Goal: Transaction & Acquisition: Book appointment/travel/reservation

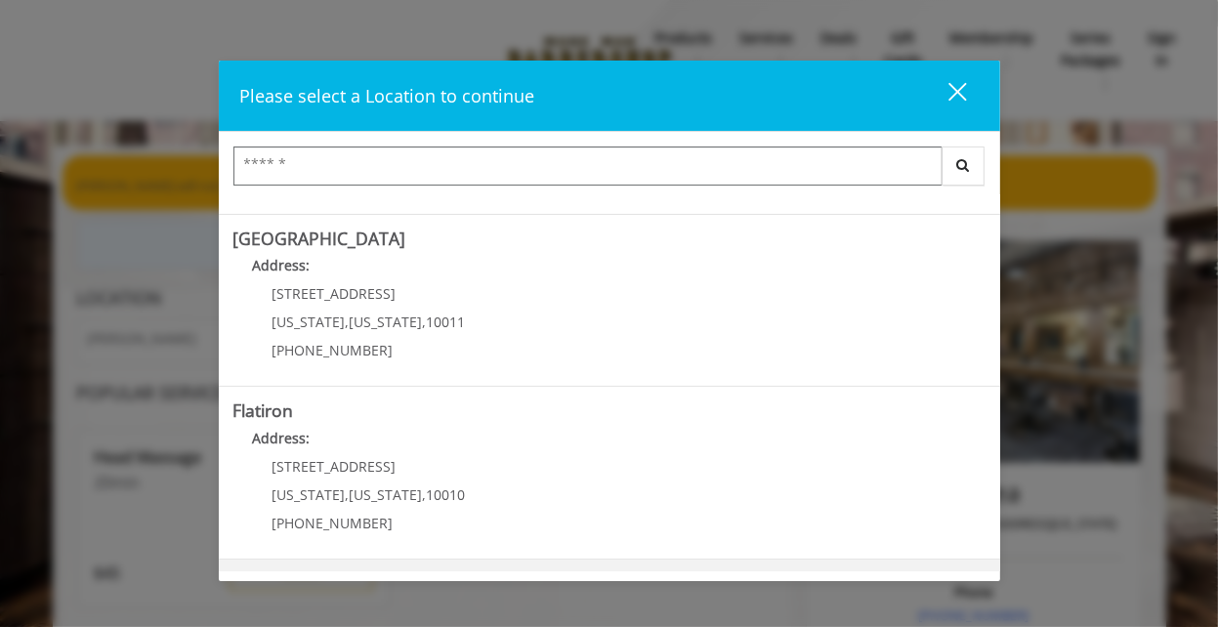
scroll to position [484, 0]
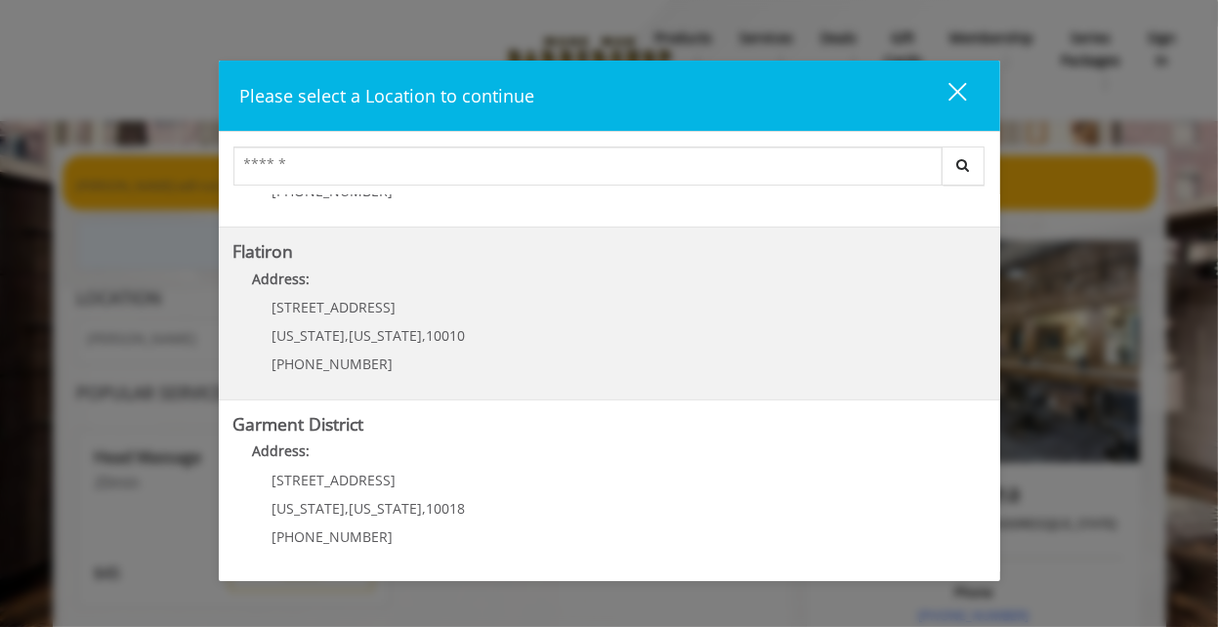
click at [414, 314] on div "10 E 23rd St New York , New York , 10010 (917) 475-1765" at bounding box center [354, 342] width 242 height 85
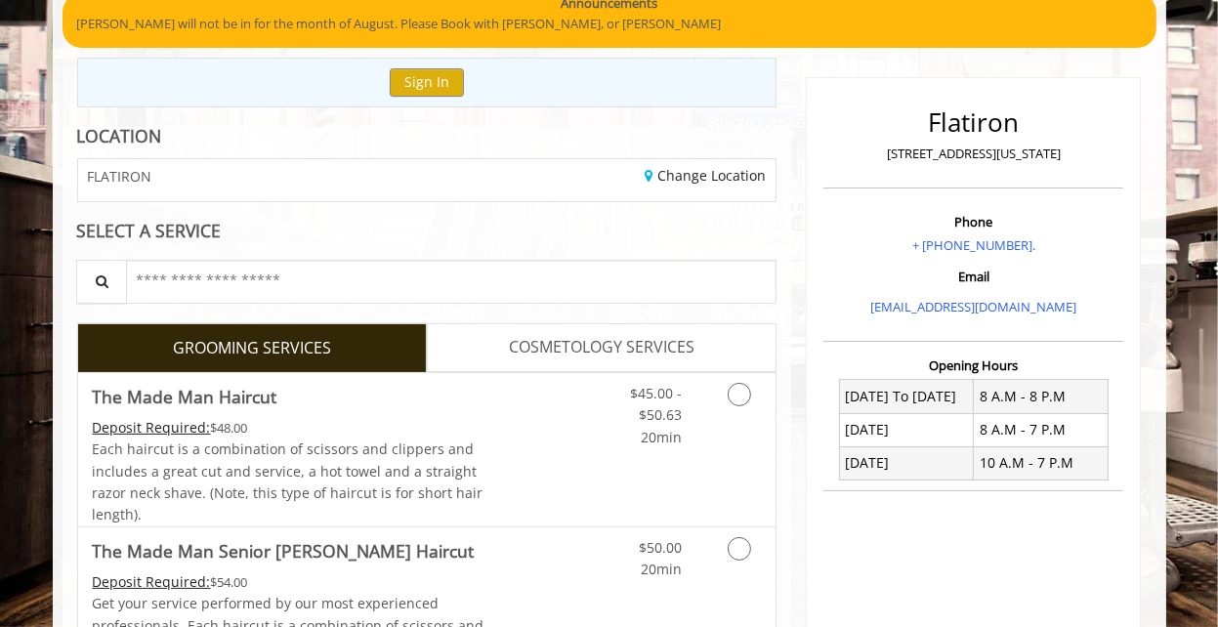
scroll to position [325, 0]
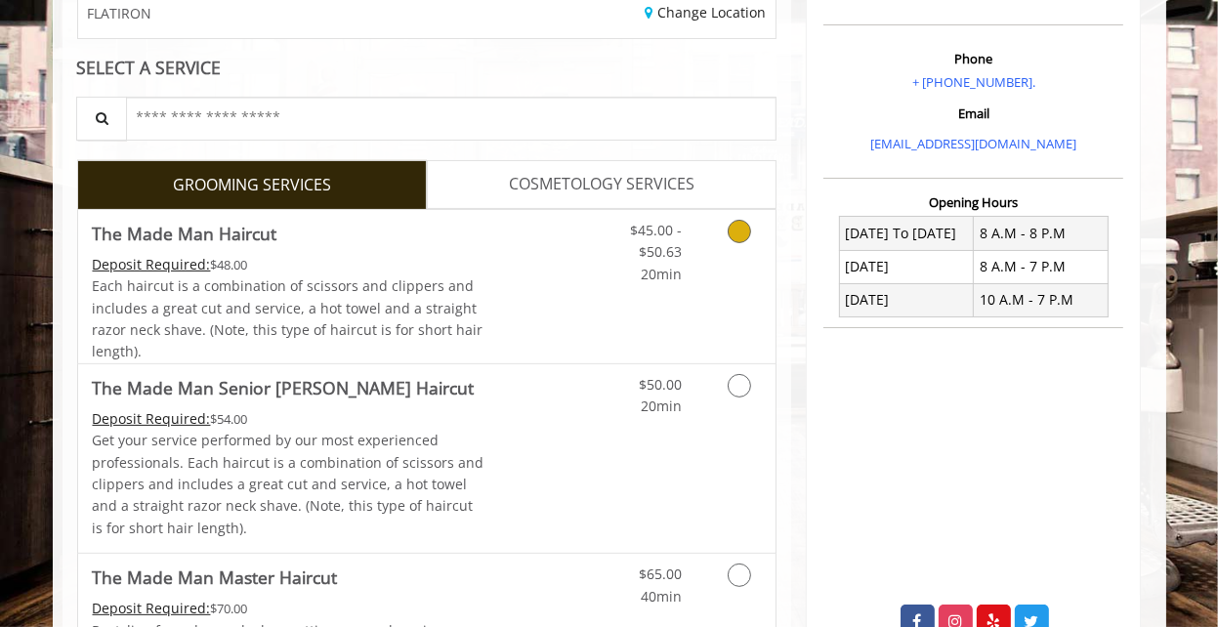
click at [707, 252] on div "Grooming services" at bounding box center [735, 247] width 79 height 75
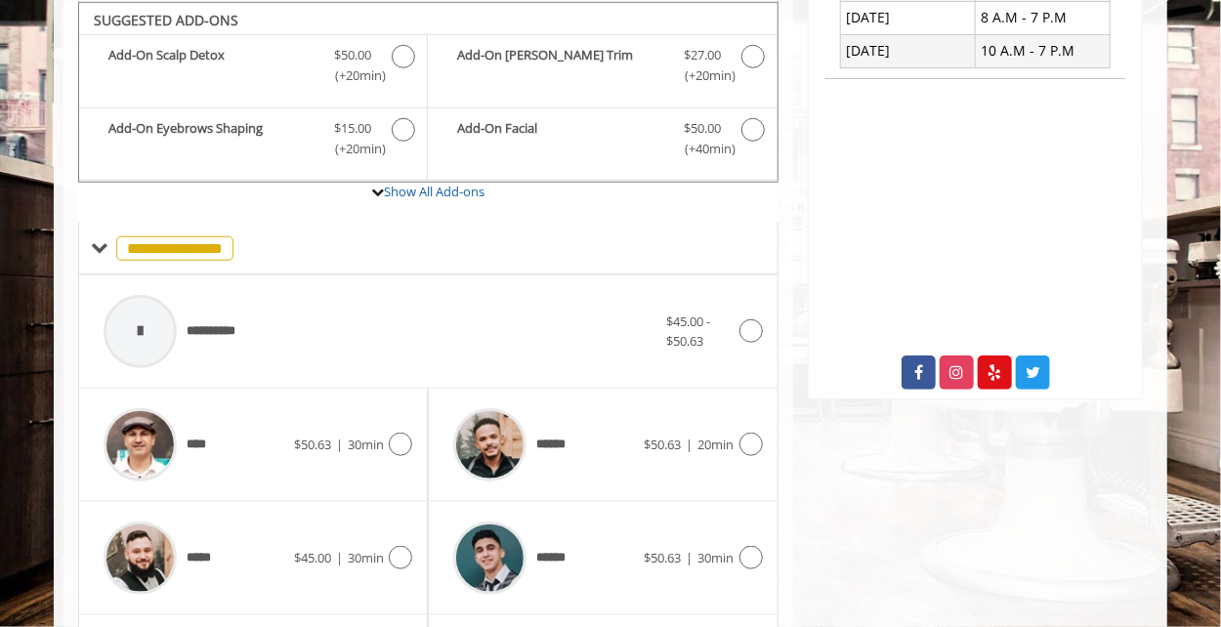
scroll to position [737, 0]
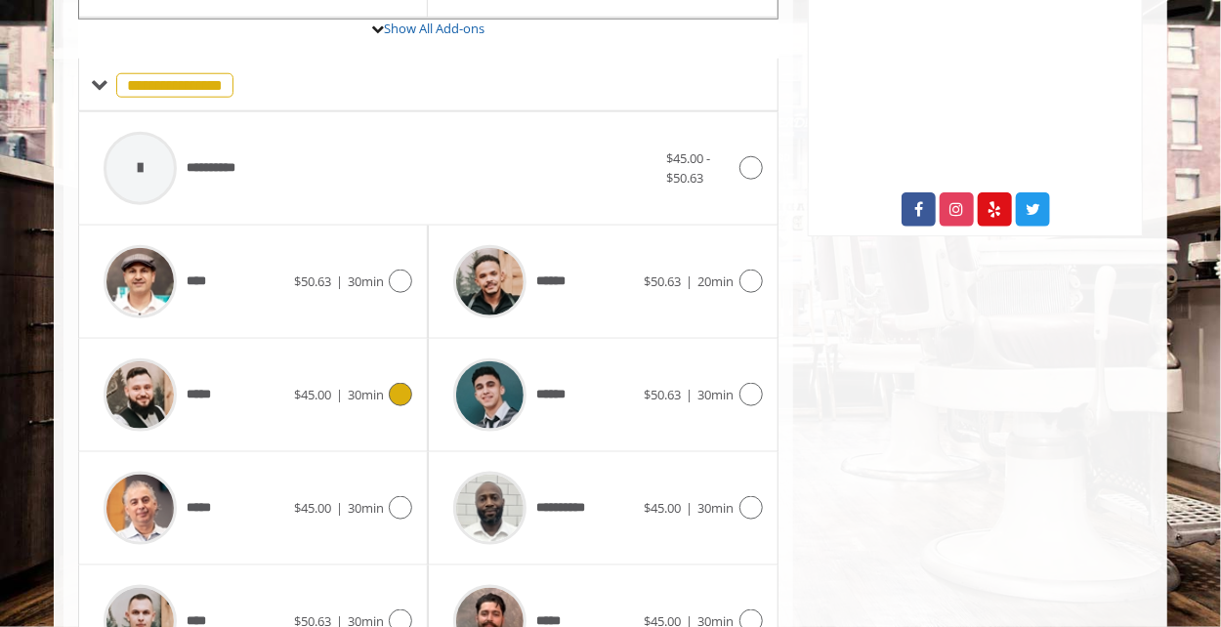
click at [266, 392] on div "*****" at bounding box center [194, 395] width 200 height 93
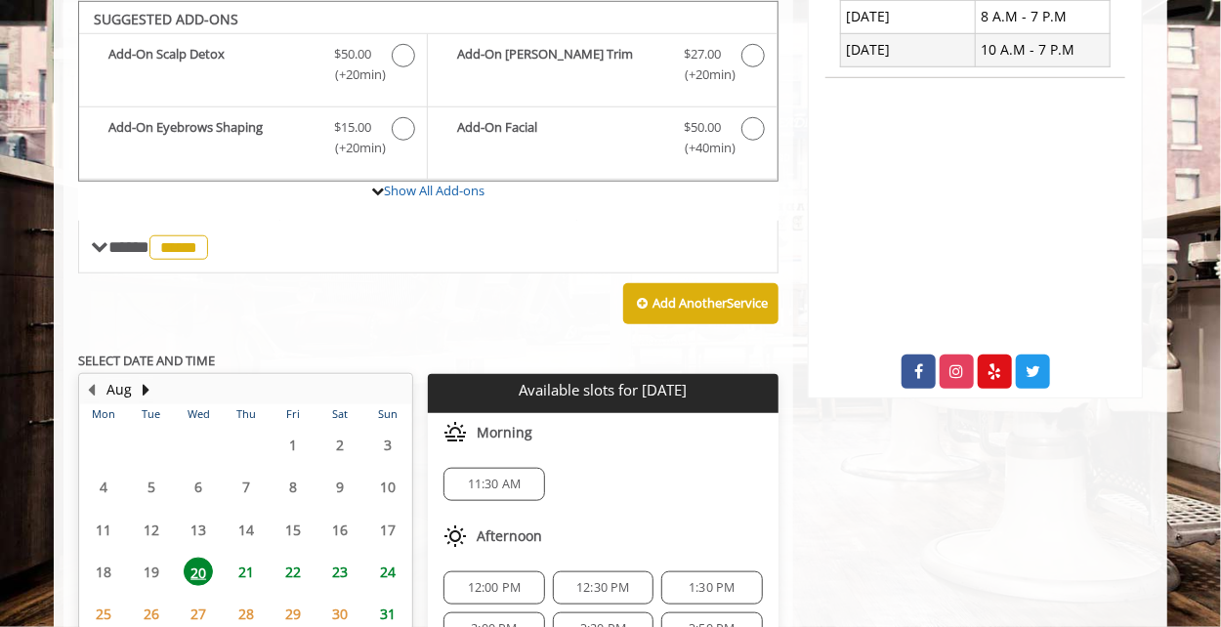
scroll to position [738, 0]
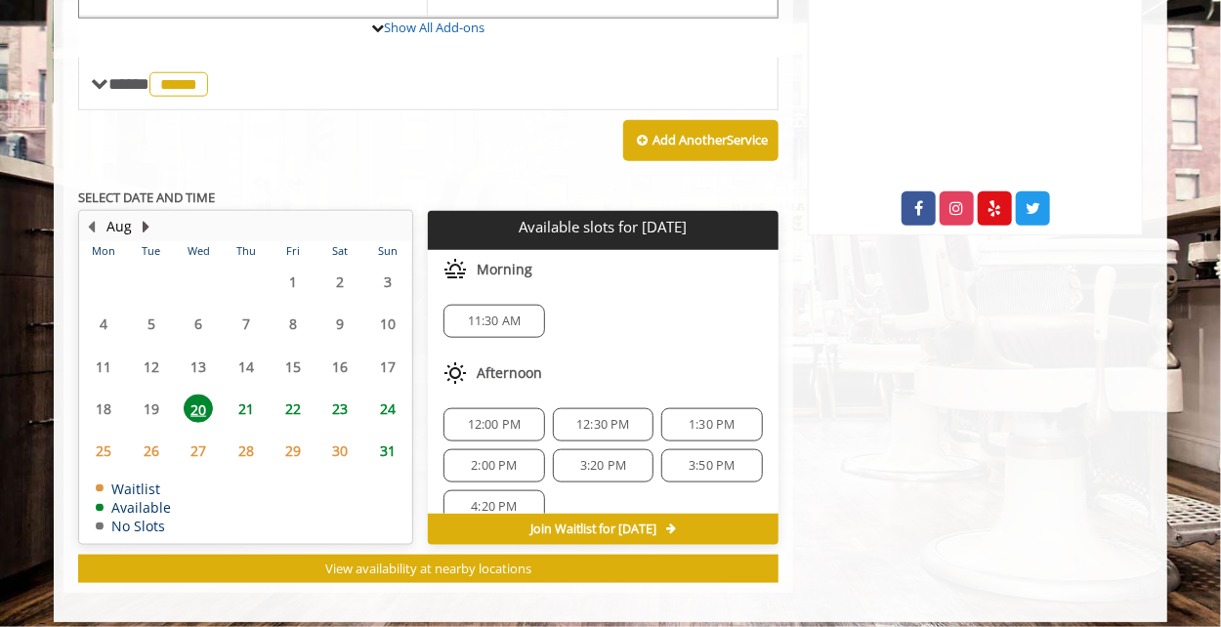
click at [143, 223] on button "Next Month" at bounding box center [147, 226] width 16 height 21
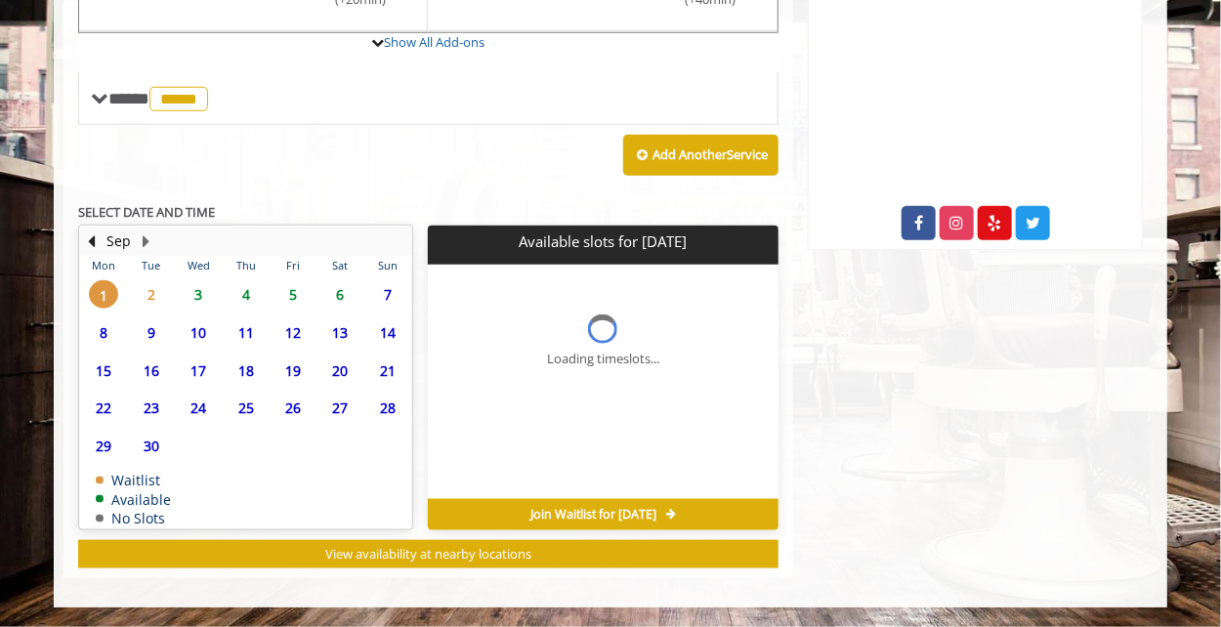
scroll to position [719, 0]
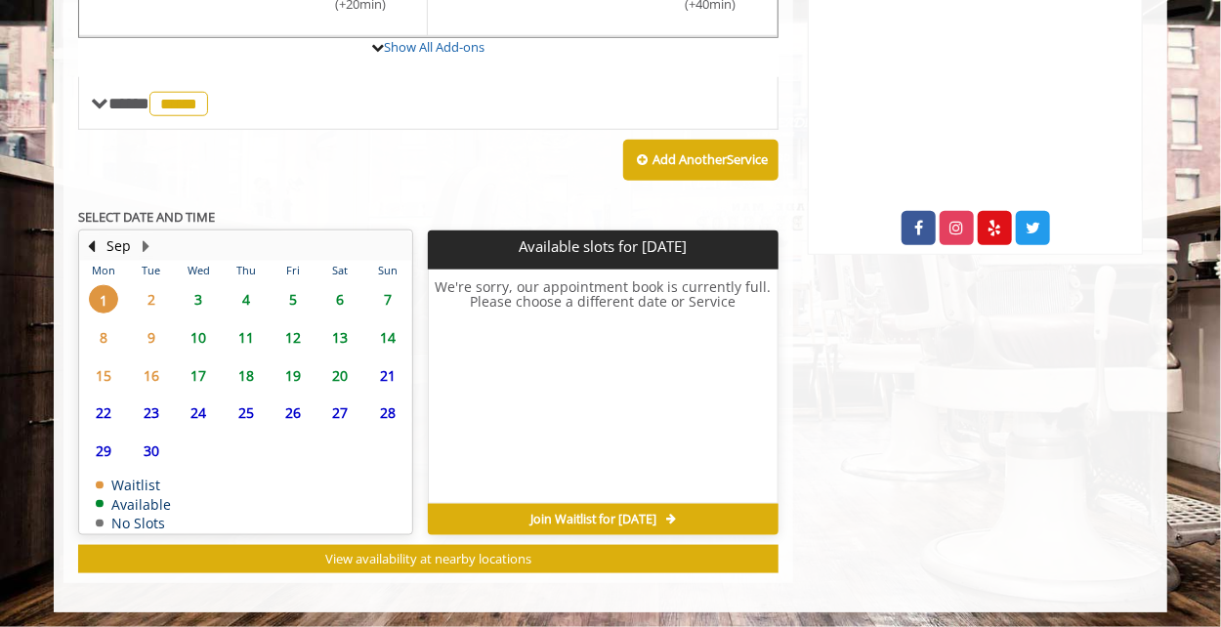
click at [153, 294] on span "2" at bounding box center [151, 299] width 29 height 28
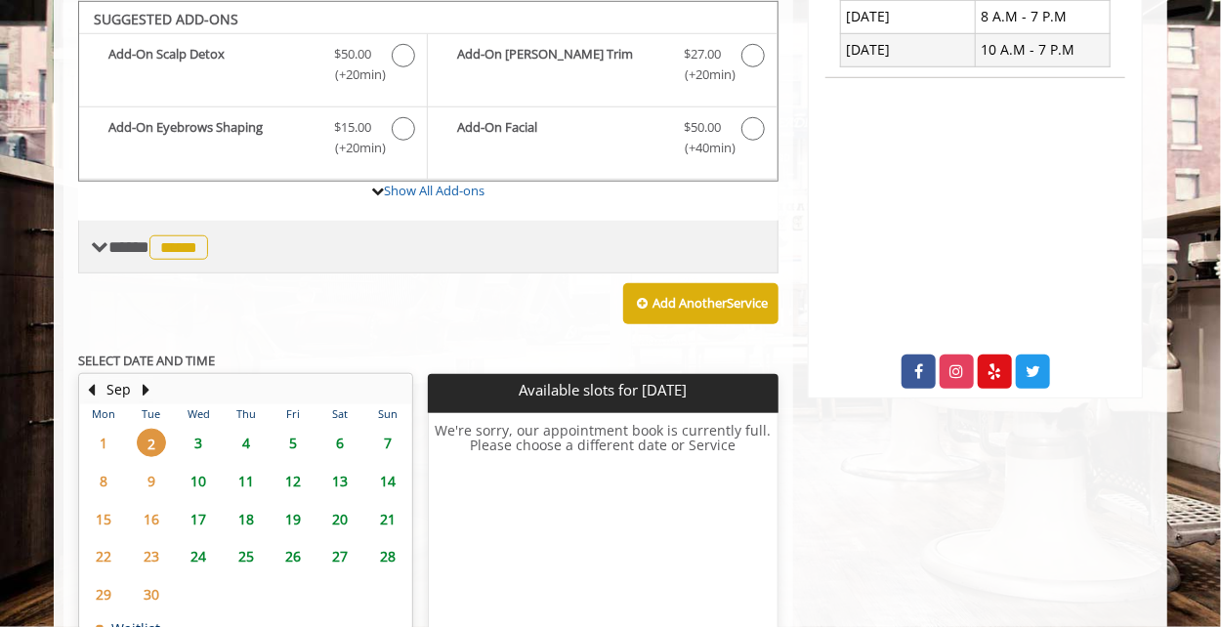
scroll to position [413, 0]
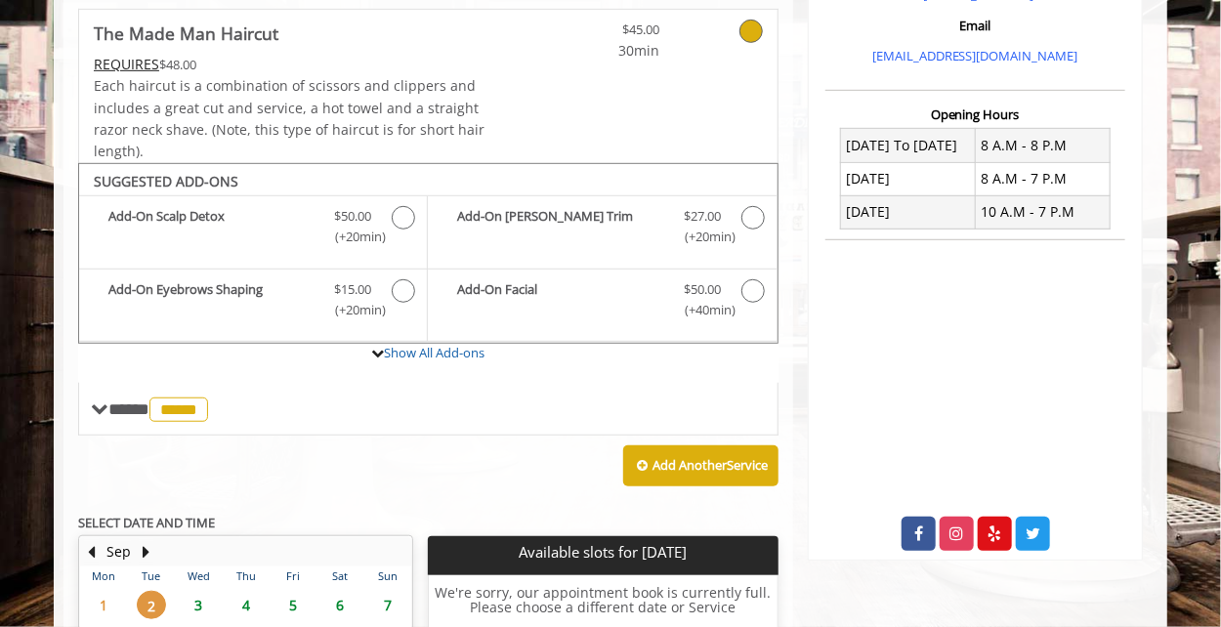
click at [286, 598] on span "5" at bounding box center [292, 605] width 29 height 28
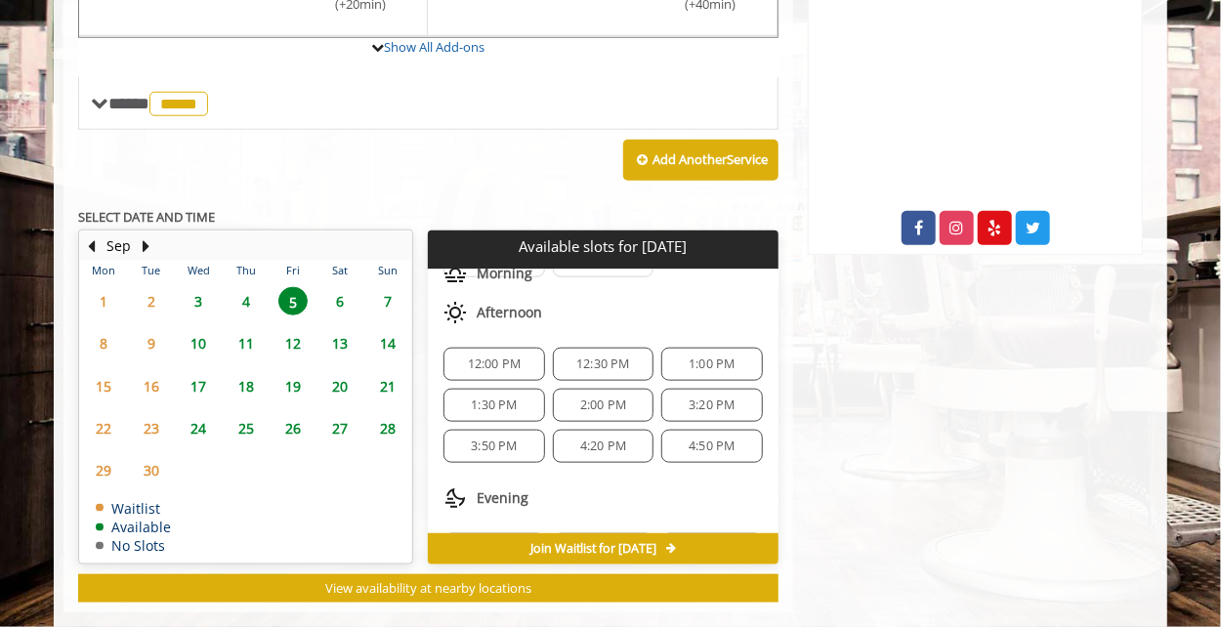
scroll to position [248, 0]
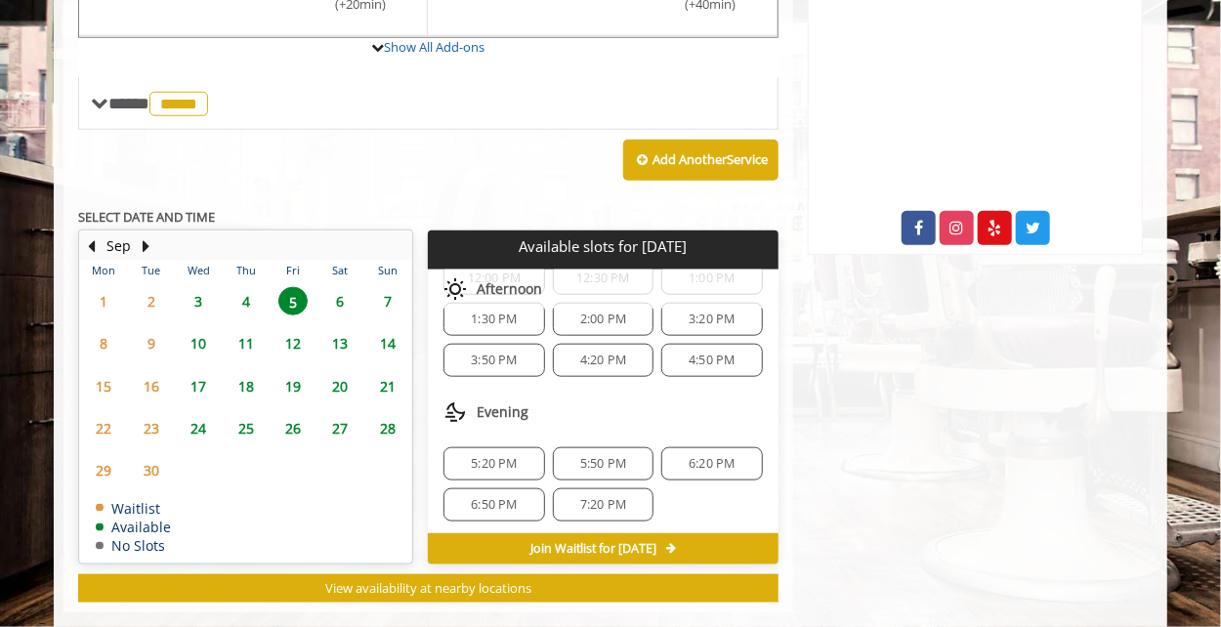
click at [508, 456] on span "5:20 PM" at bounding box center [494, 464] width 46 height 16
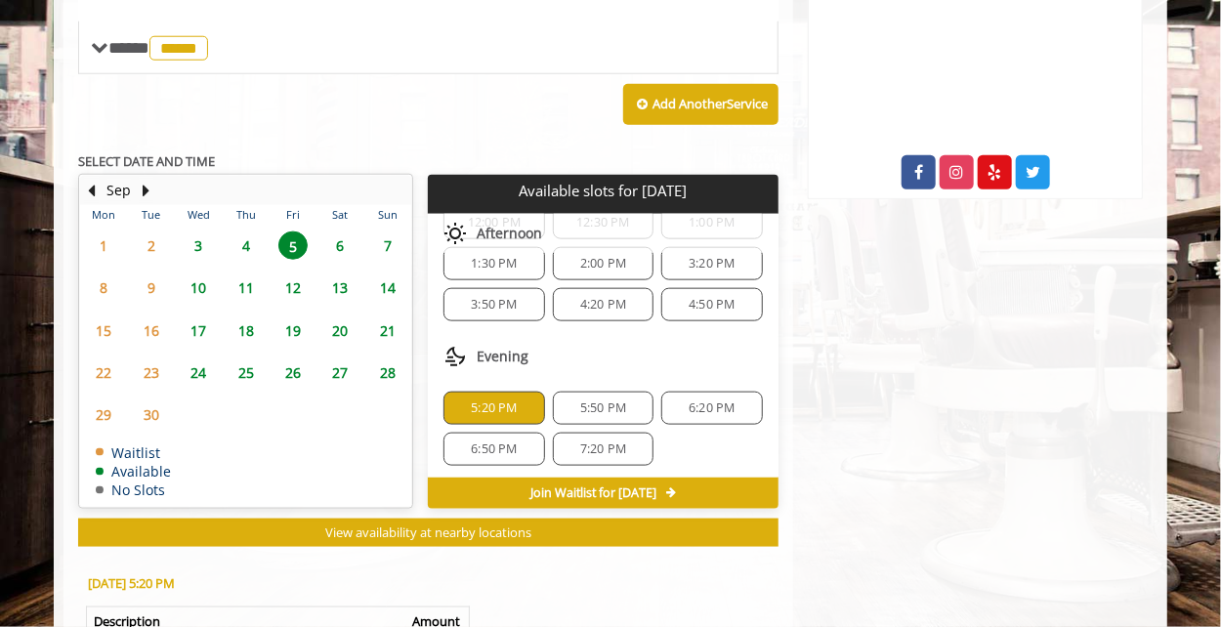
scroll to position [1101, 0]
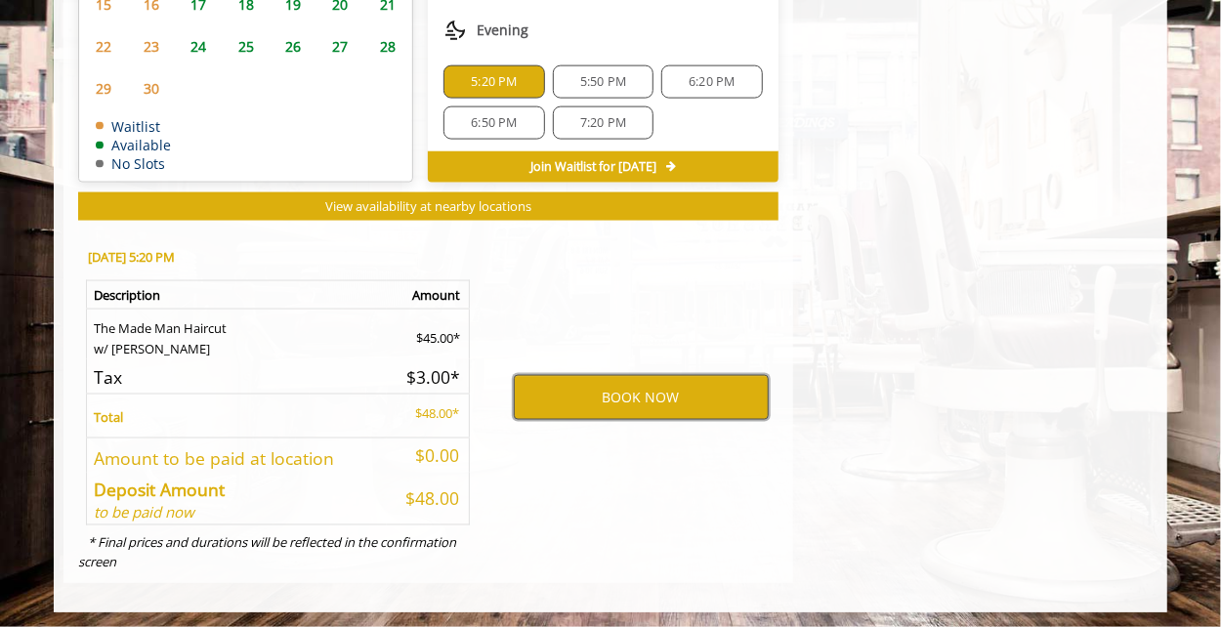
click at [617, 387] on button "BOOK NOW" at bounding box center [641, 397] width 255 height 45
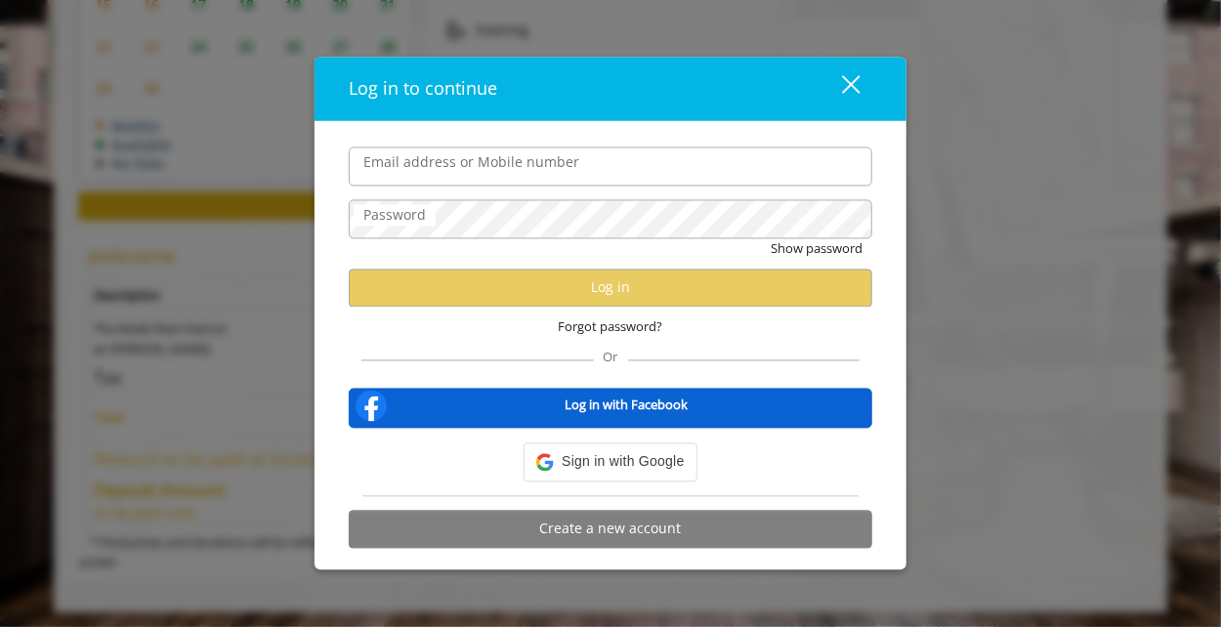
type input "*****"
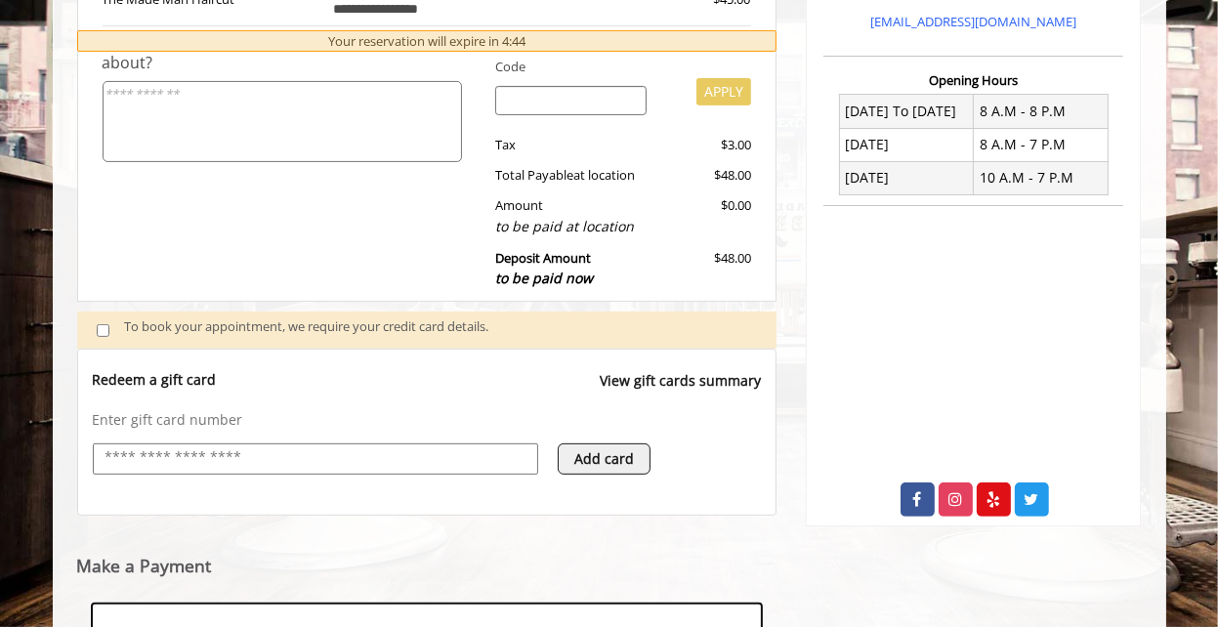
scroll to position [610, 0]
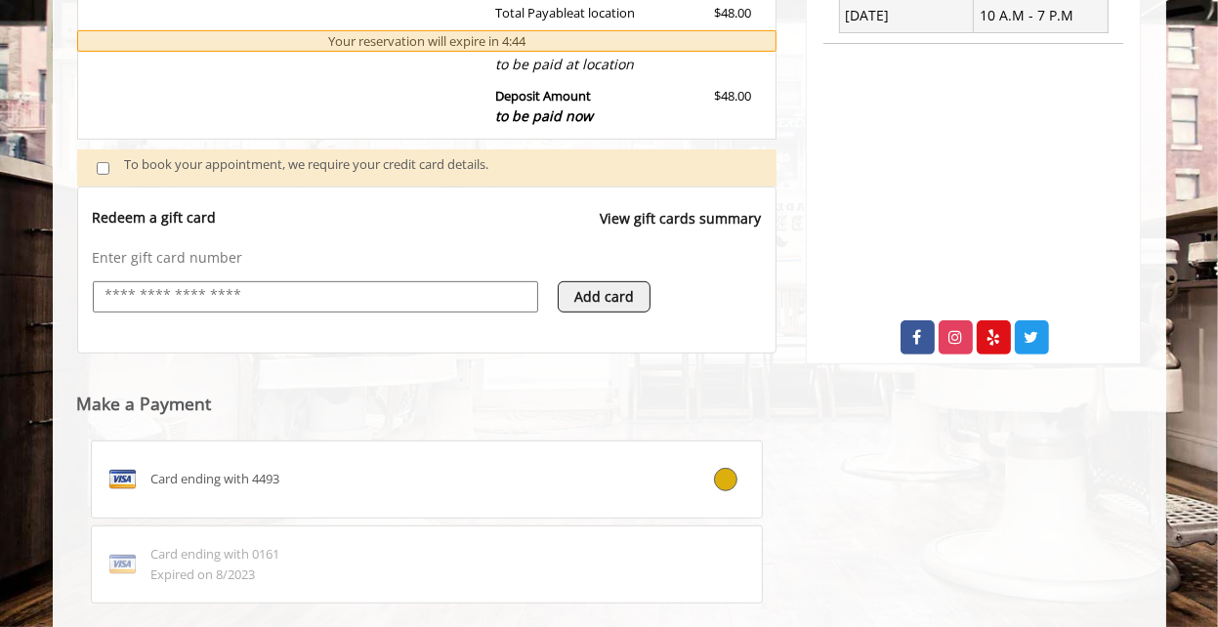
click at [172, 295] on input "text" at bounding box center [316, 295] width 424 height 23
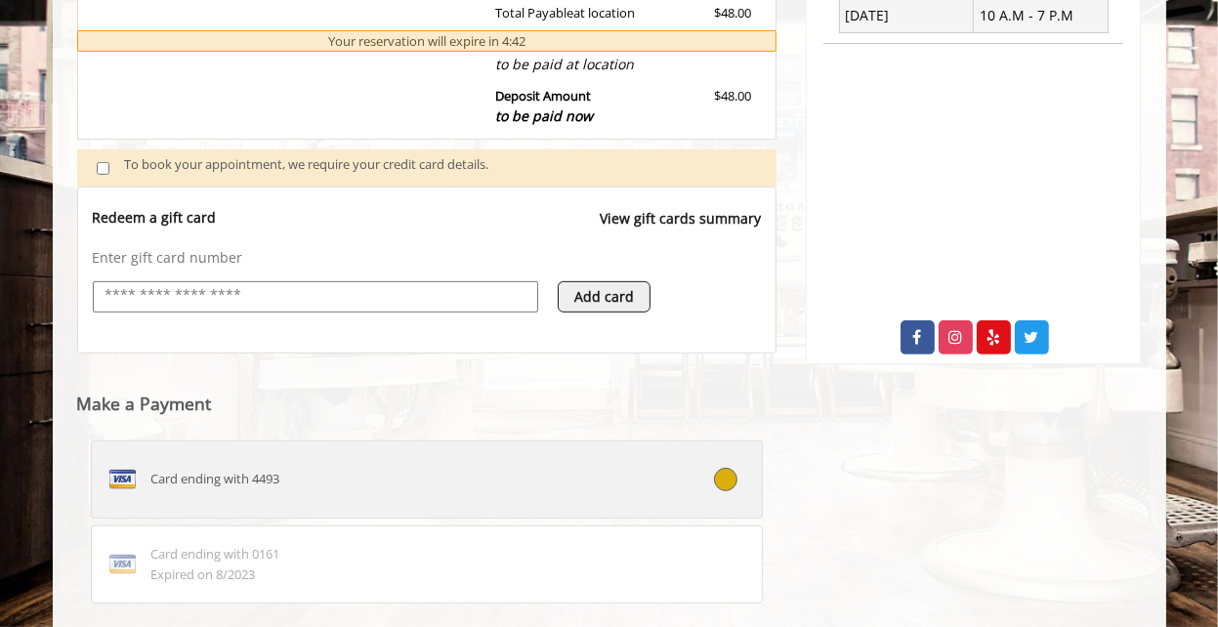
click at [147, 458] on label "Card ending with 4493" at bounding box center [427, 480] width 673 height 78
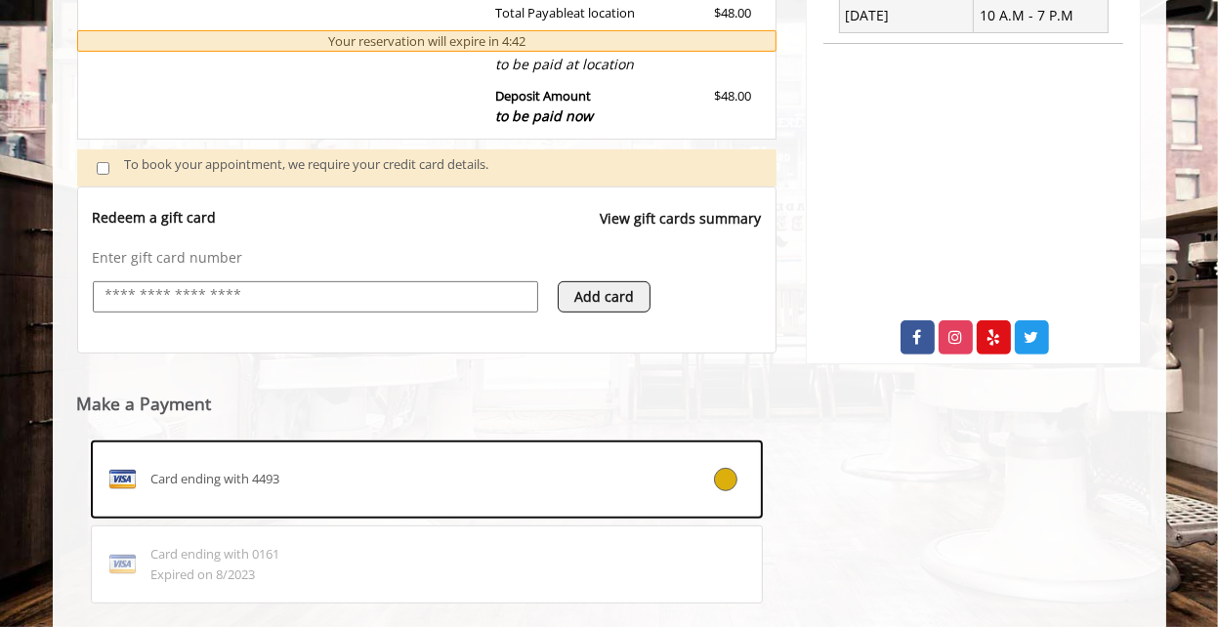
scroll to position [617, 0]
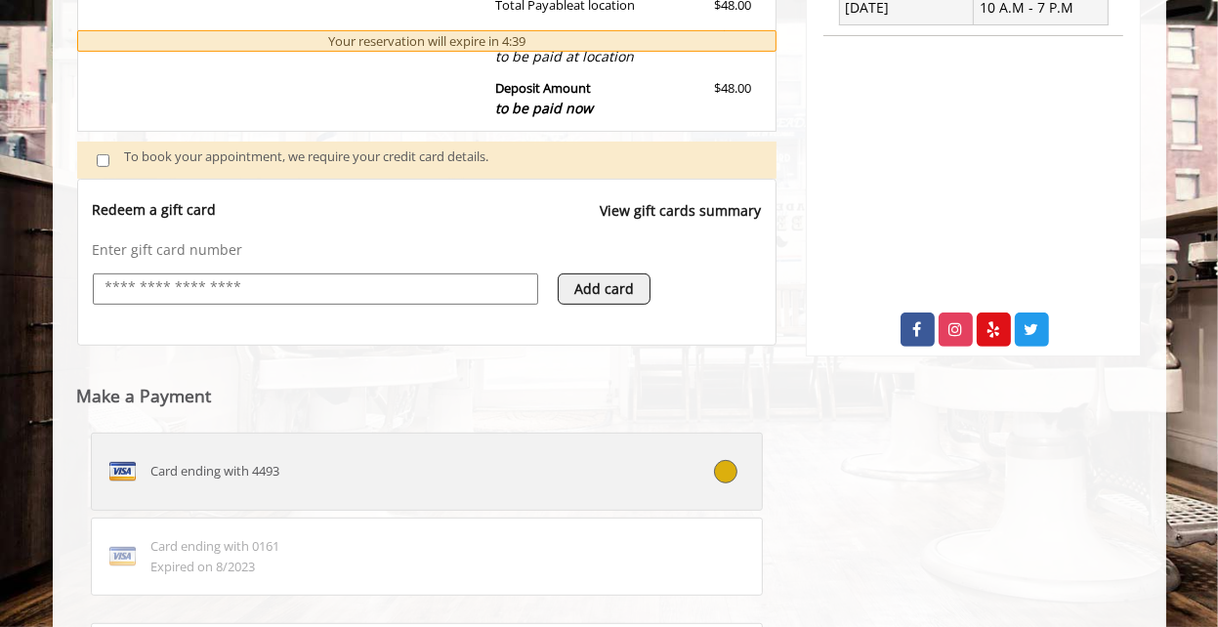
click at [651, 472] on div at bounding box center [706, 471] width 111 height 23
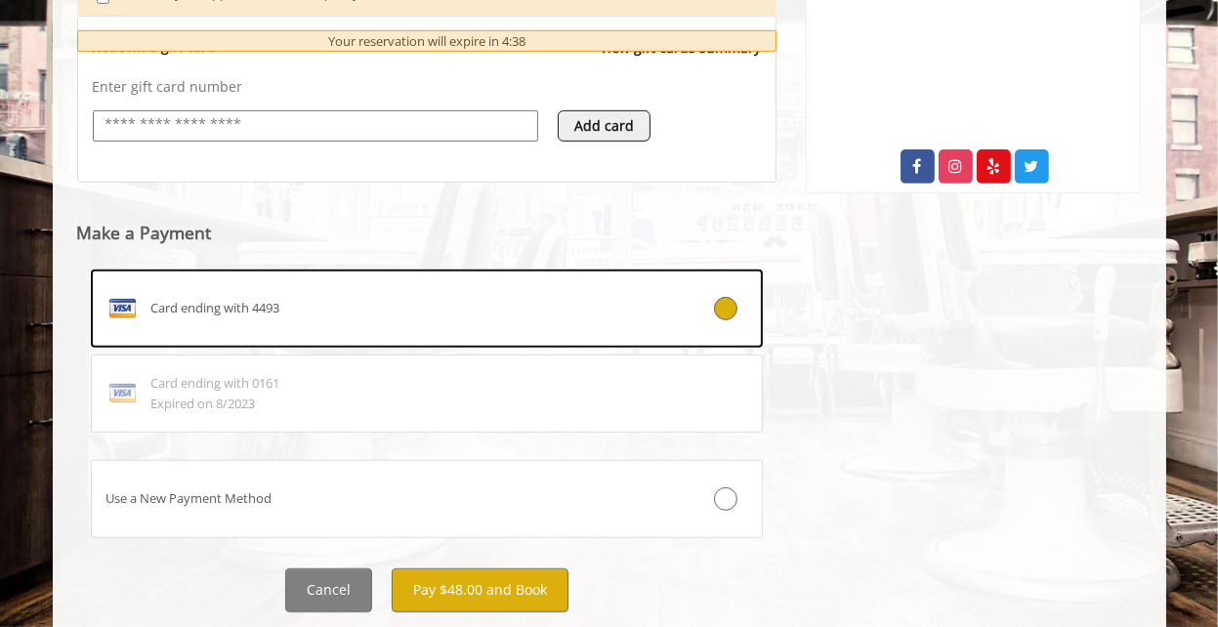
scroll to position [831, 0]
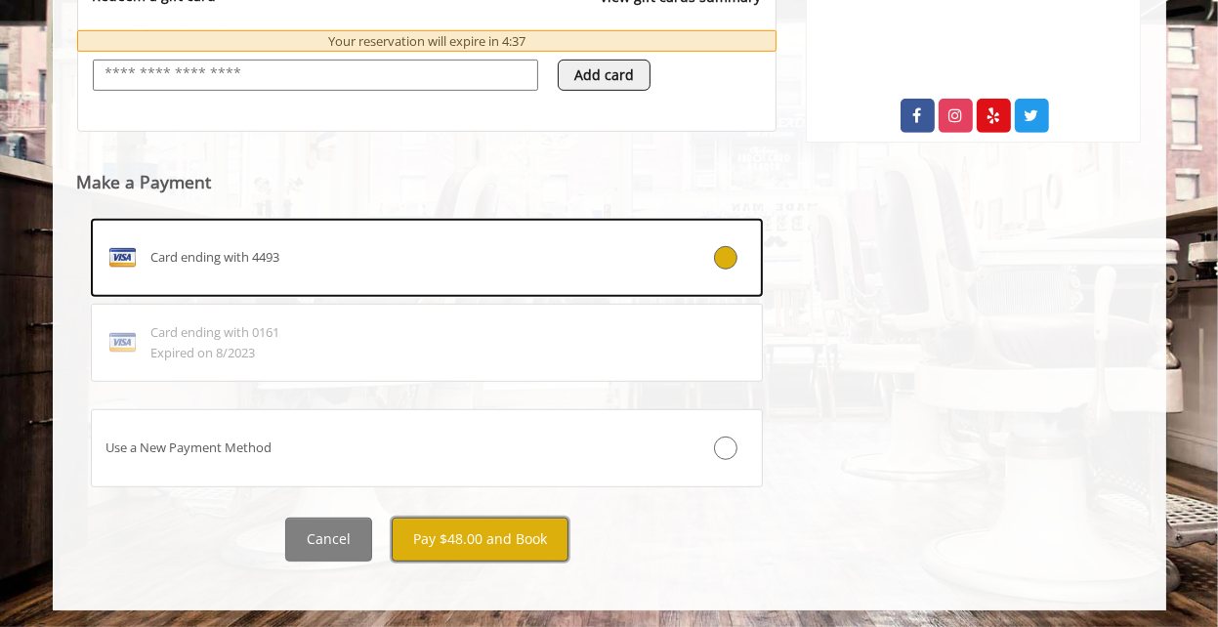
click at [530, 530] on button "Pay $48.00 and Book" at bounding box center [480, 540] width 177 height 44
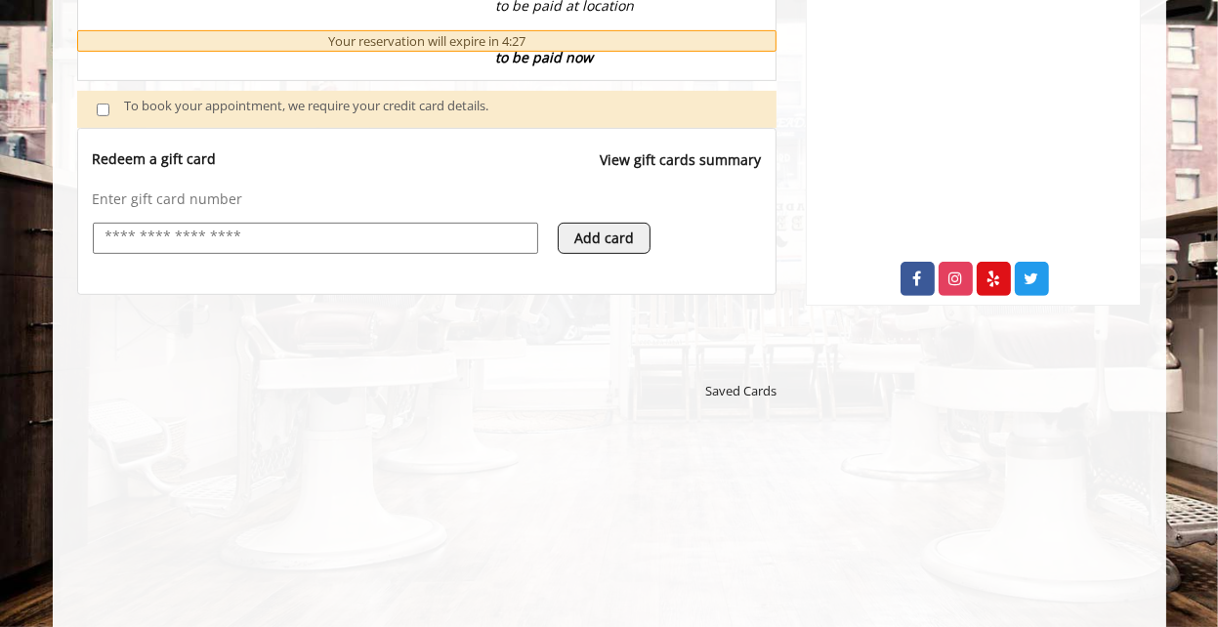
scroll to position [993, 0]
